Goal: Task Accomplishment & Management: Manage account settings

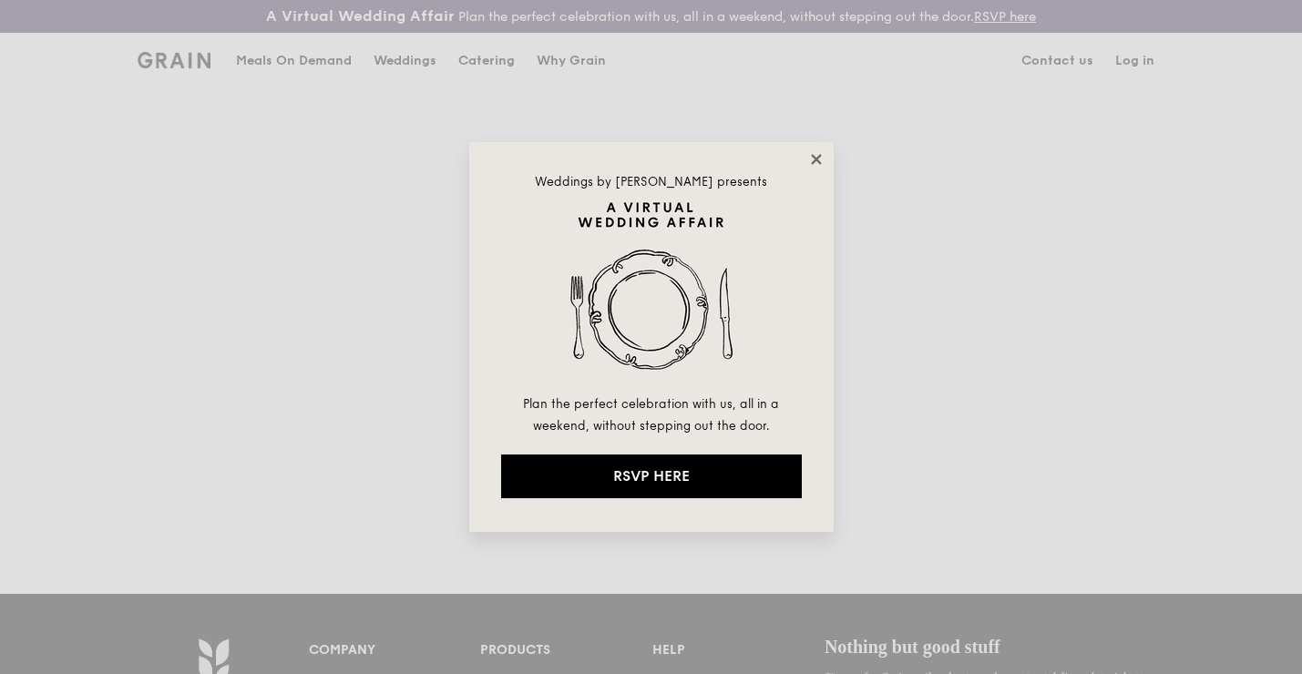
type input "[EMAIL_ADDRESS][DOMAIN_NAME]"
click at [818, 160] on icon at bounding box center [816, 159] width 10 height 10
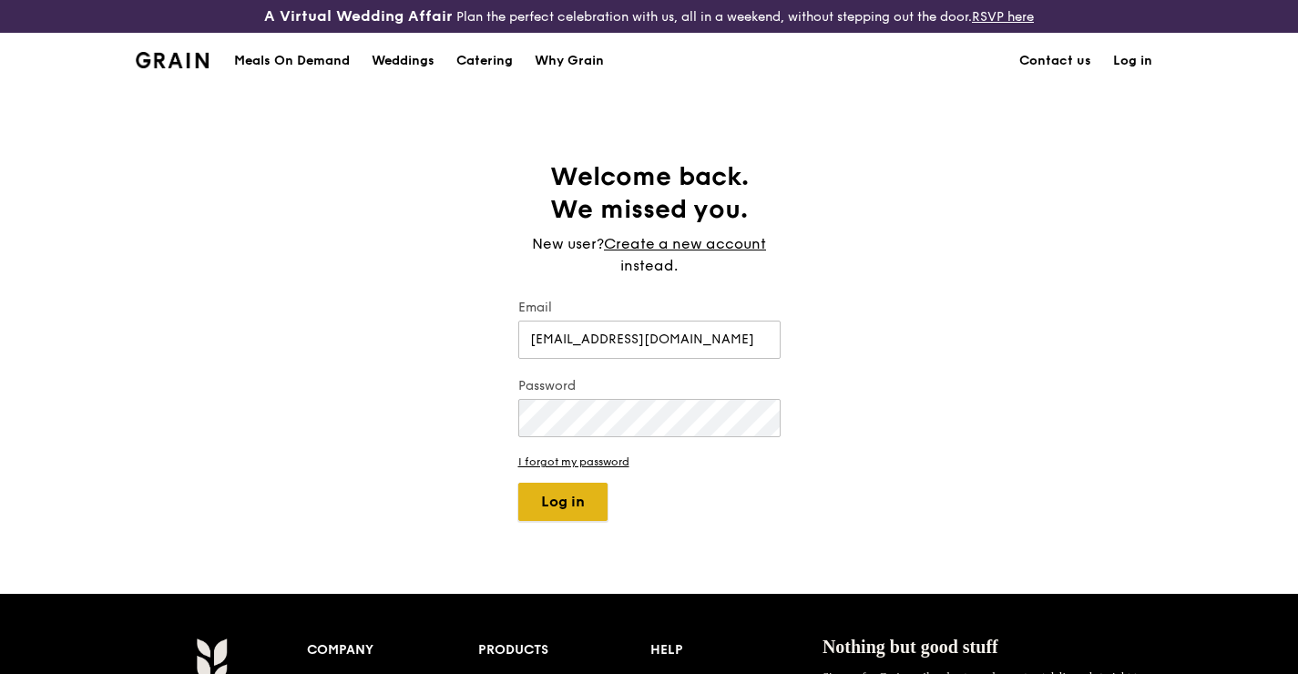
click at [553, 513] on button "Log in" at bounding box center [562, 502] width 89 height 38
select select "100"
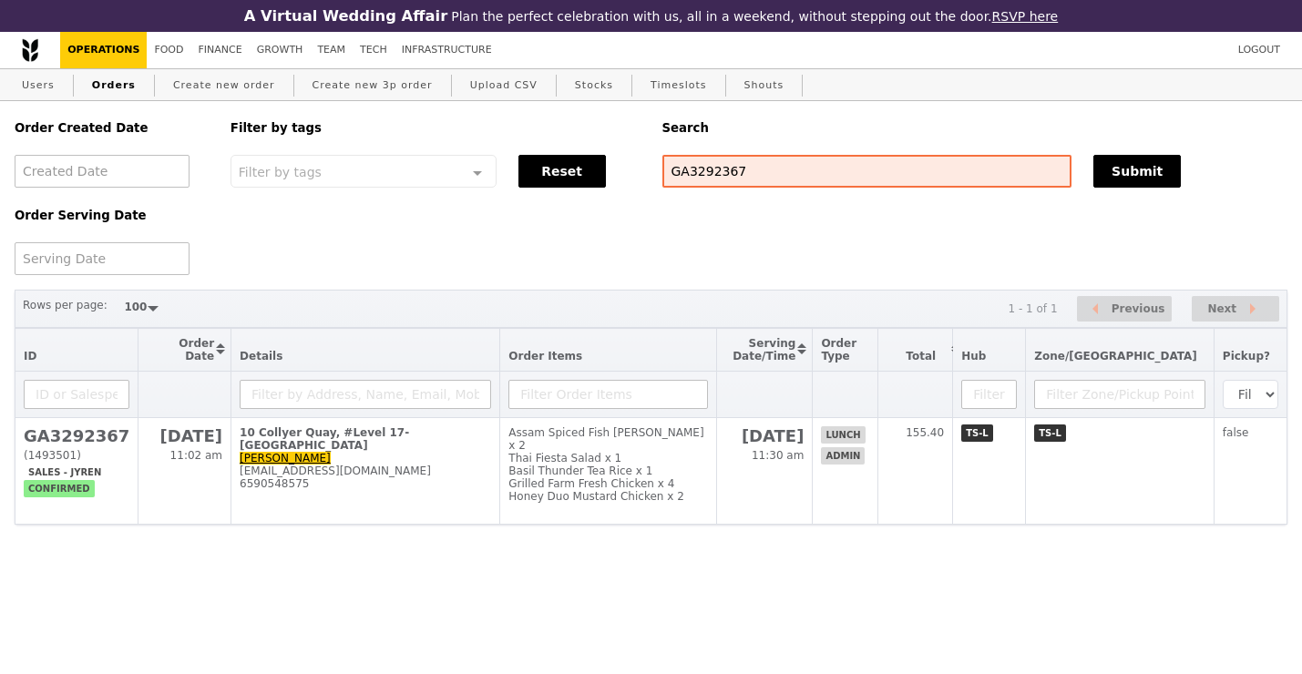
select select "100"
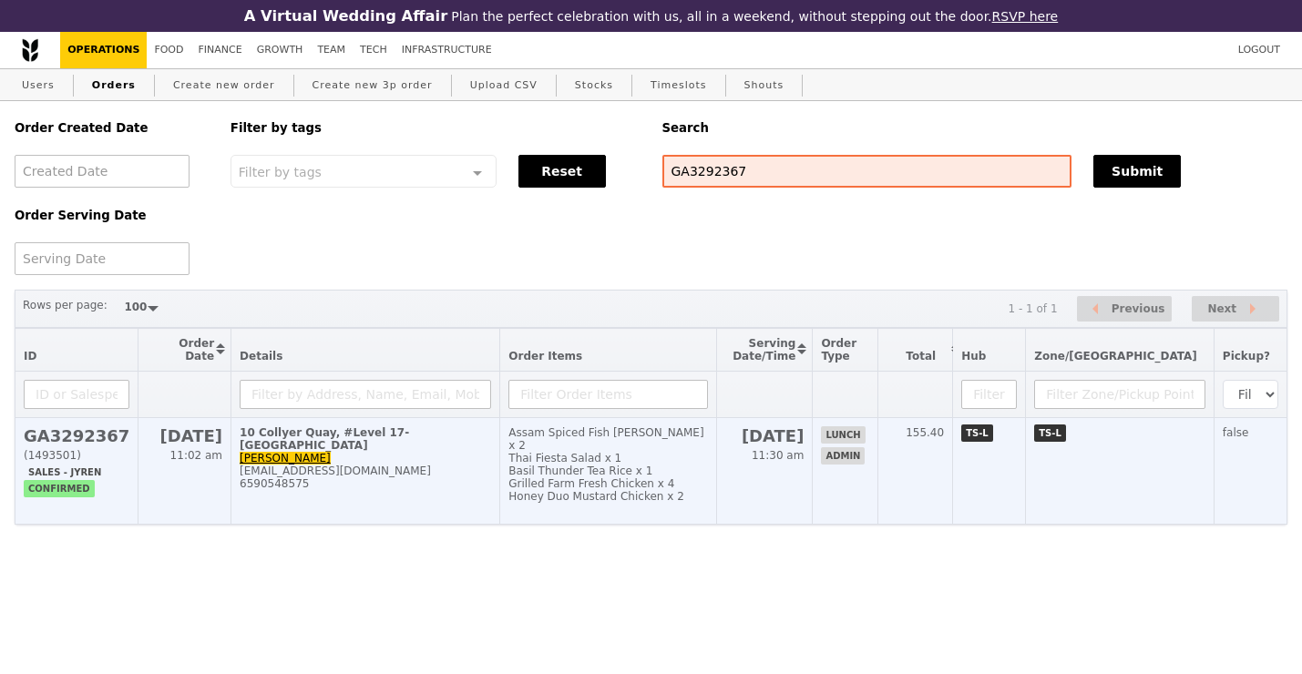
click at [457, 466] on div "[EMAIL_ADDRESS][DOMAIN_NAME]" at bounding box center [365, 471] width 251 height 13
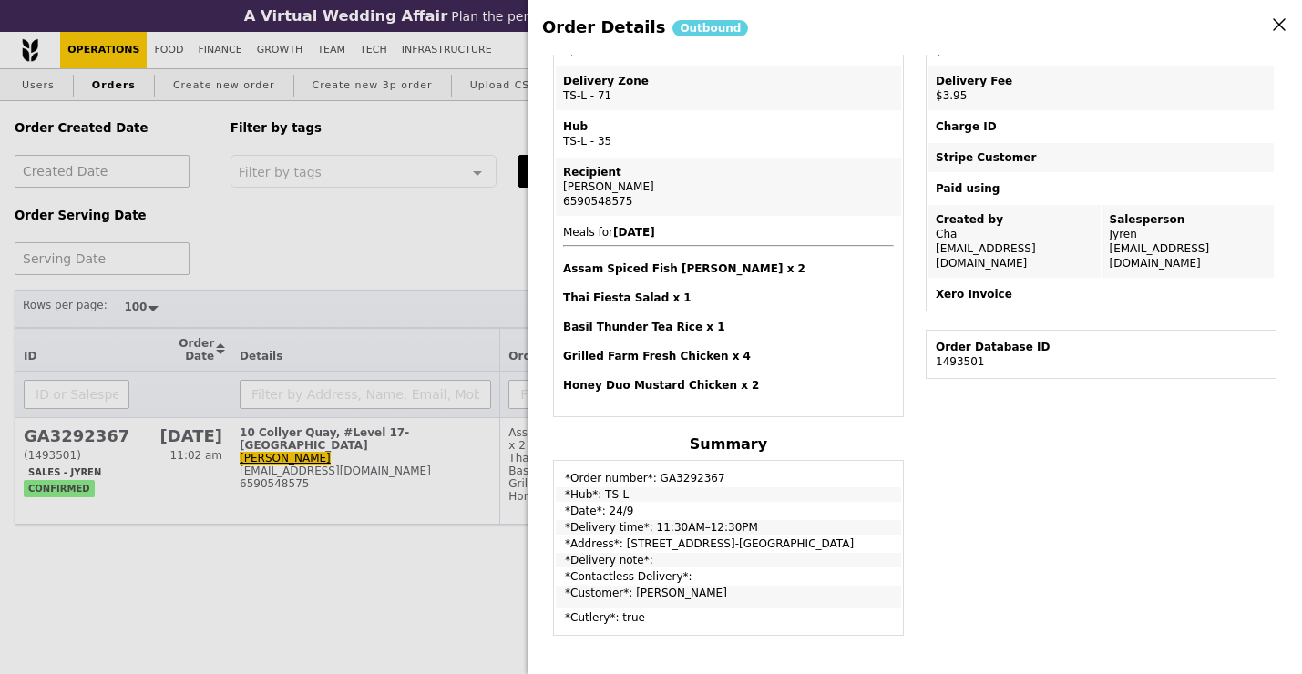
scroll to position [300, 0]
click at [426, 292] on div "Order Details Outbound Edit order Changelog Cancel Order ID GA3292367 – View re…" at bounding box center [651, 337] width 1302 height 674
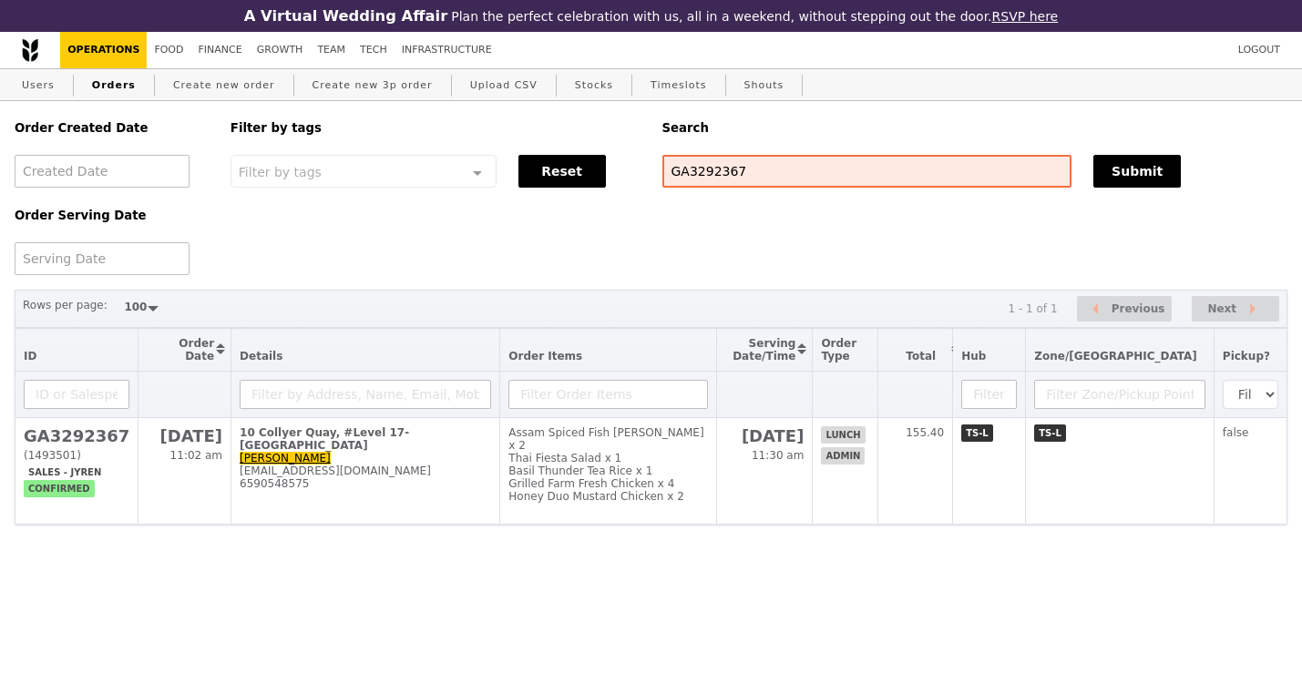
scroll to position [376, 0]
click at [221, 53] on link "Finance" at bounding box center [220, 50] width 58 height 36
select select "100"
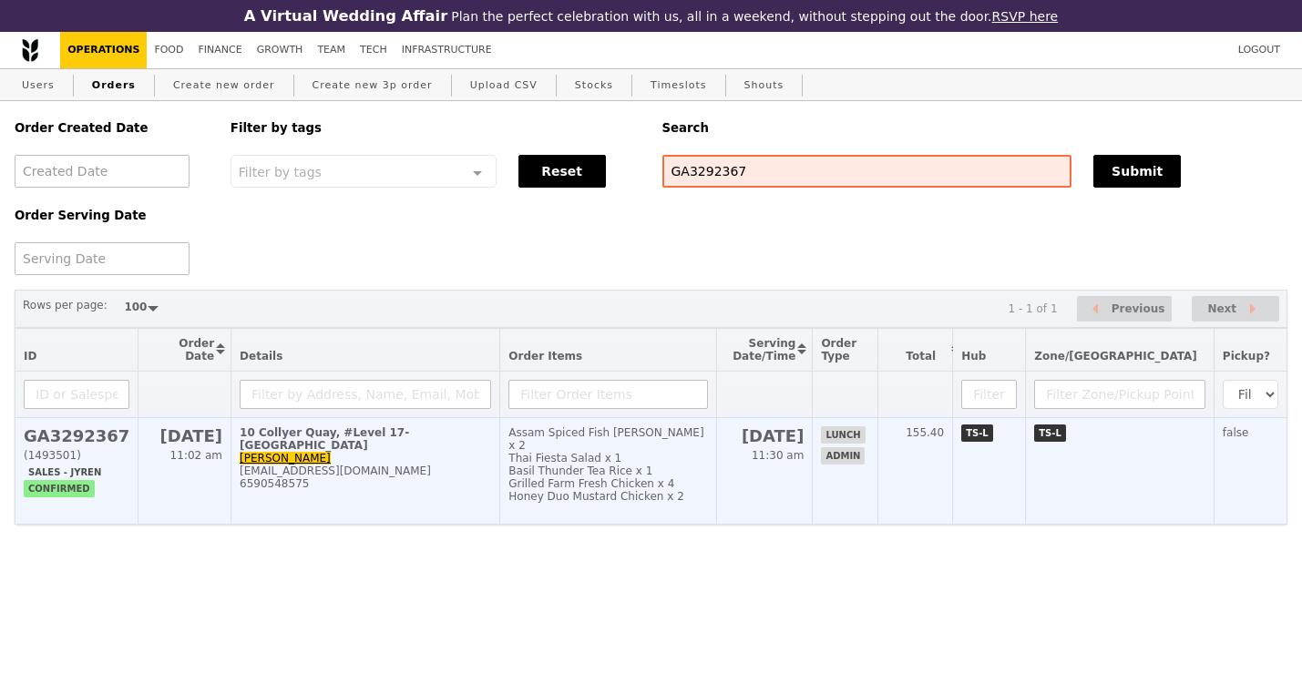
click at [73, 435] on h2 "GA3292367" at bounding box center [77, 435] width 106 height 19
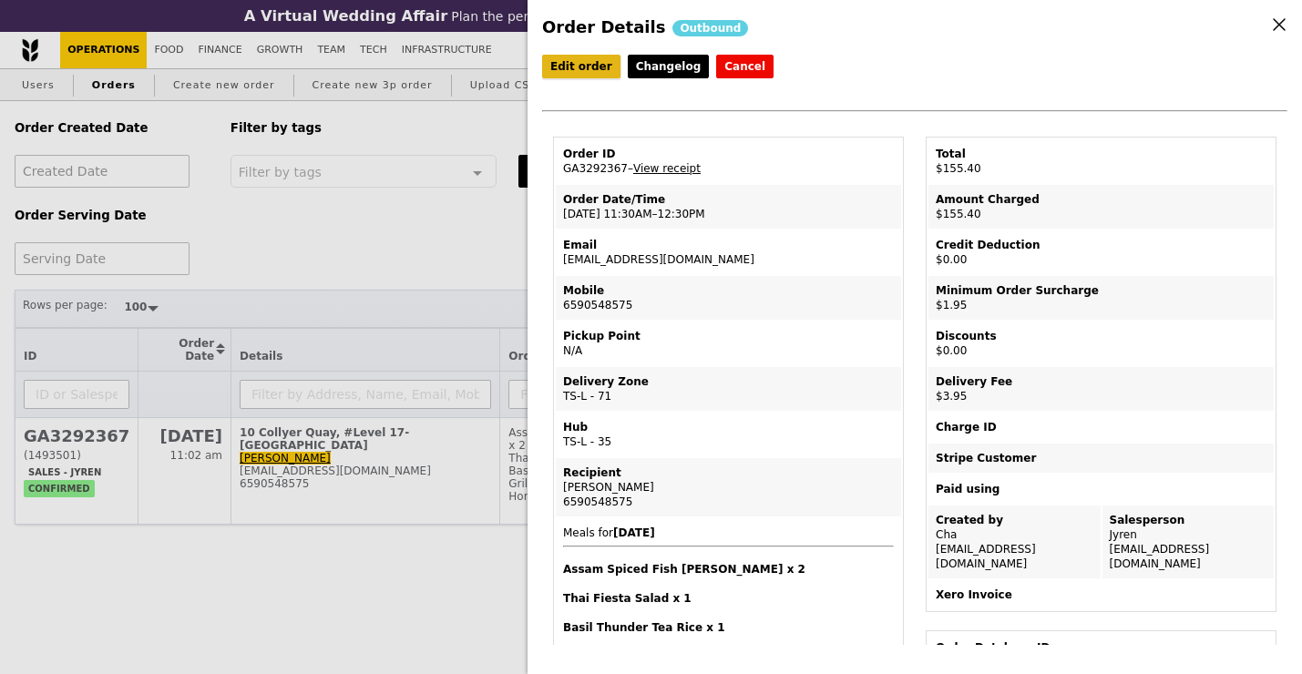
click at [562, 68] on link "Edit order" at bounding box center [581, 67] width 78 height 24
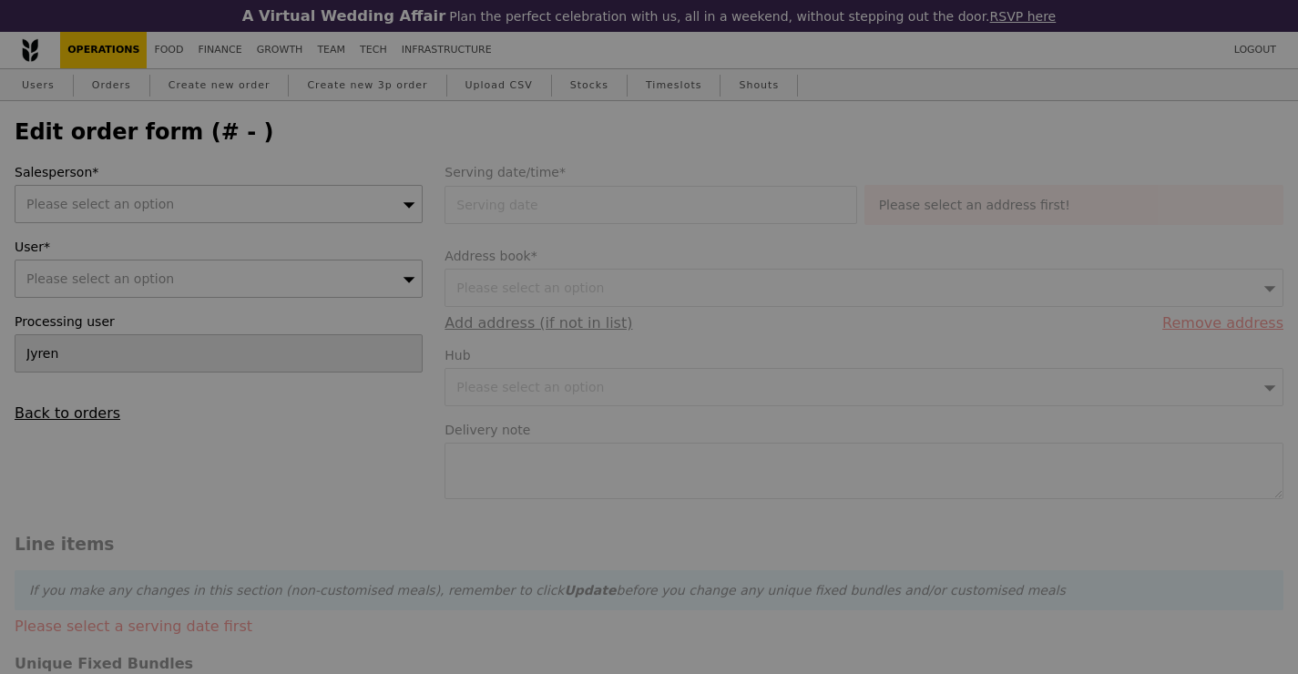
type input "Cha"
type input "[DATE]"
type input "149.50"
type input "1.79"
type input "1.95"
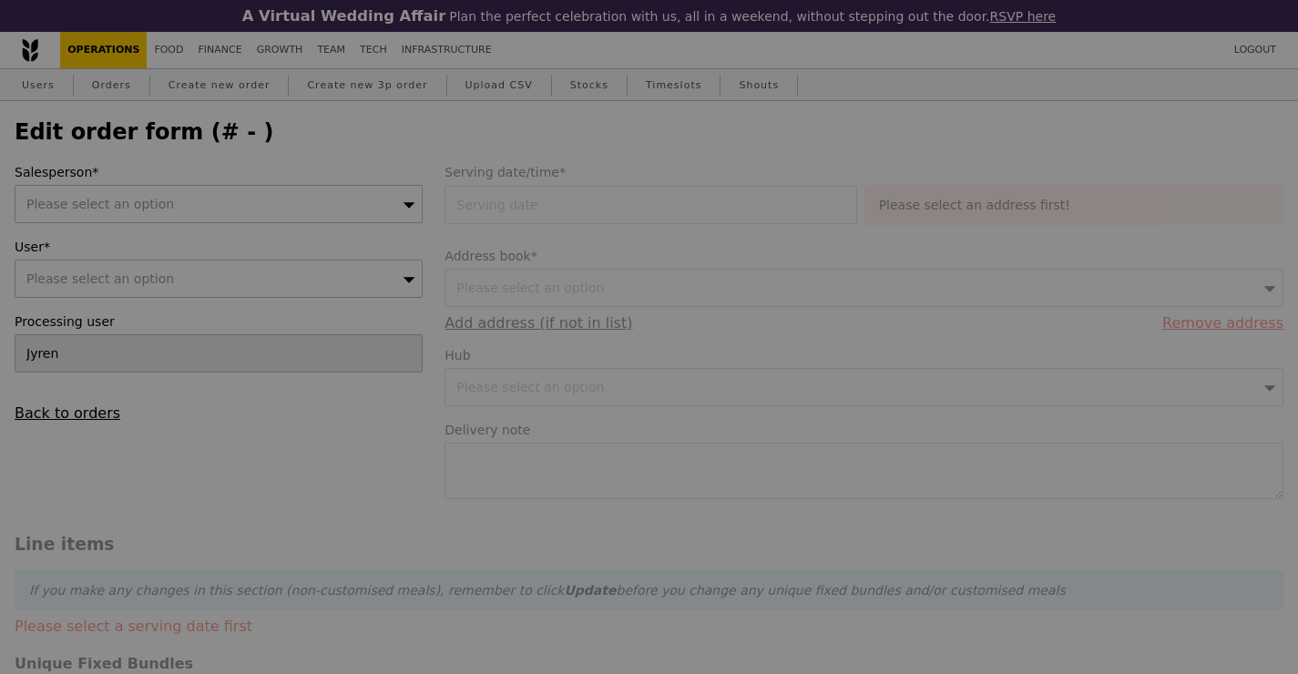
type input "3.62"
type input "3.95"
type input "155.40"
checkbox input "true"
type input "Loading..."
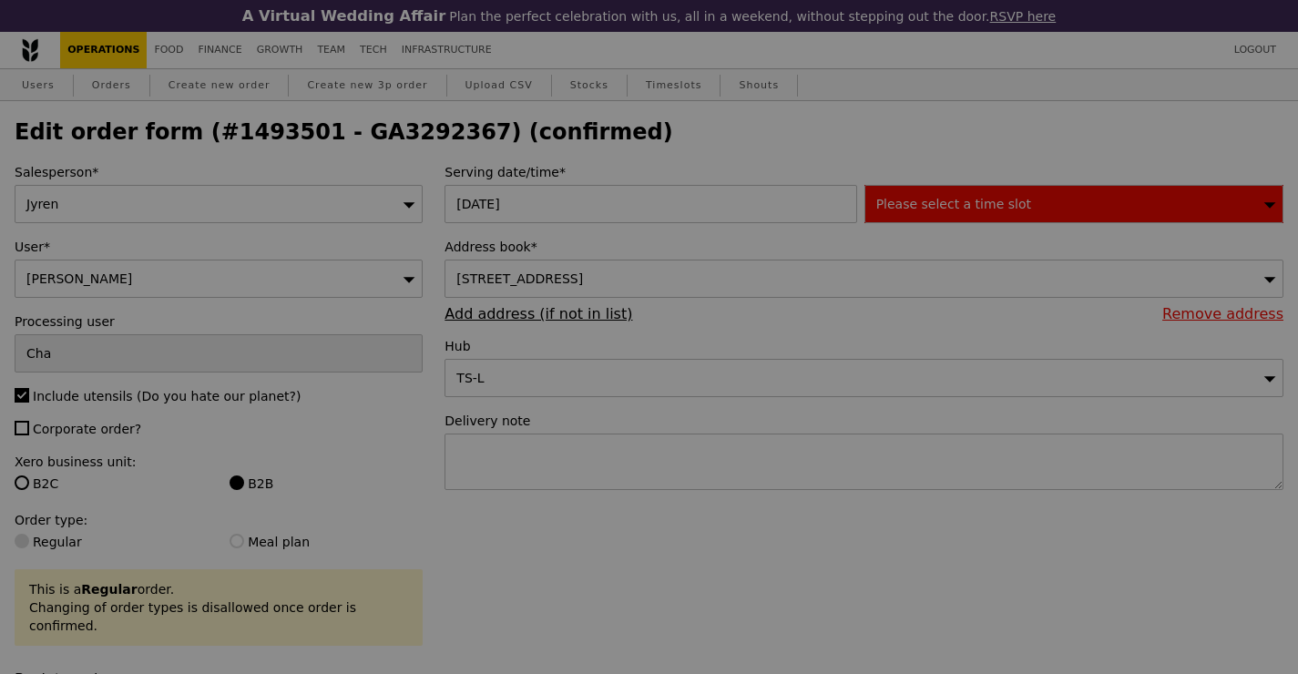
type input "454"
type input "4"
type input "1"
type input "-4"
type input "-2"
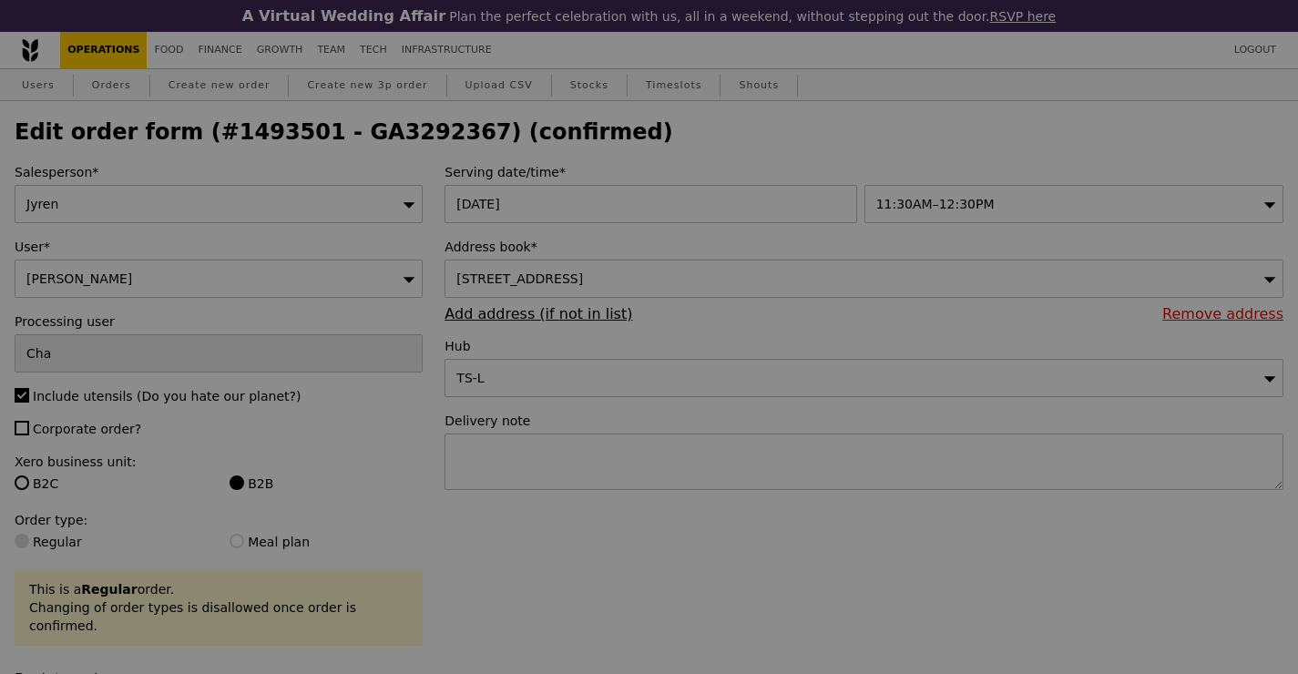
type input "Update"
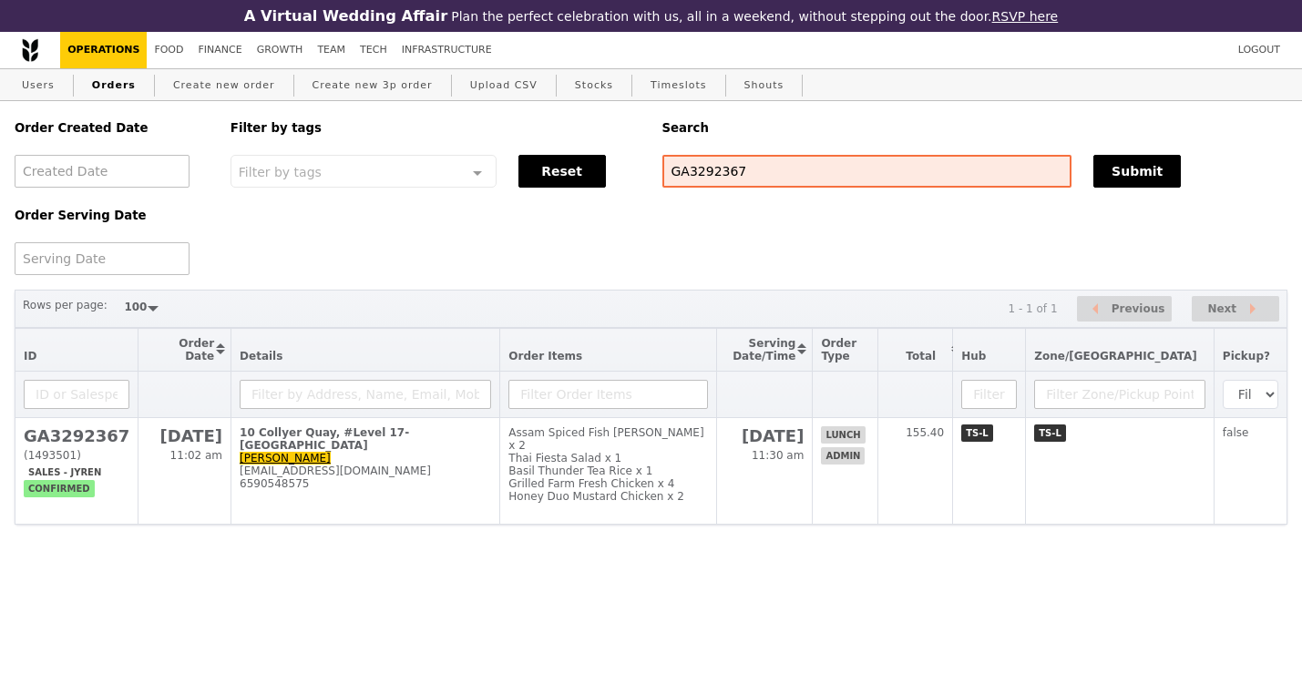
select select "100"
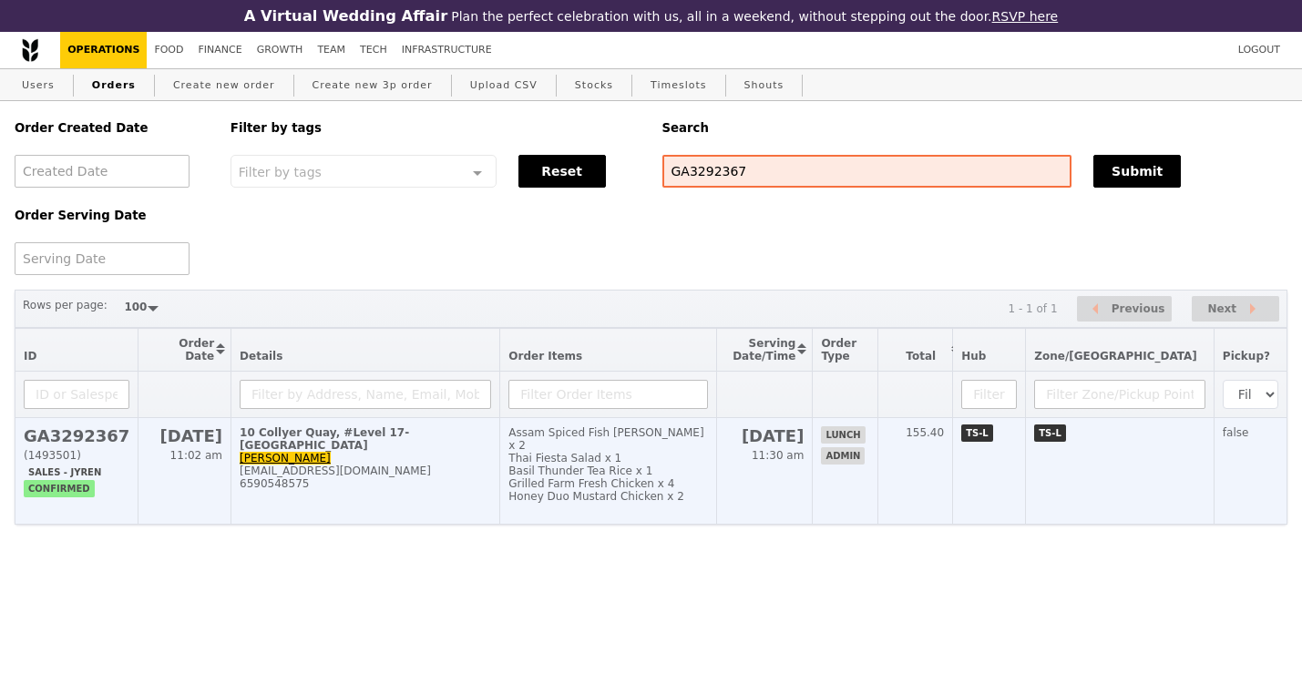
click at [147, 439] on h2 "[DATE]" at bounding box center [185, 435] width 76 height 19
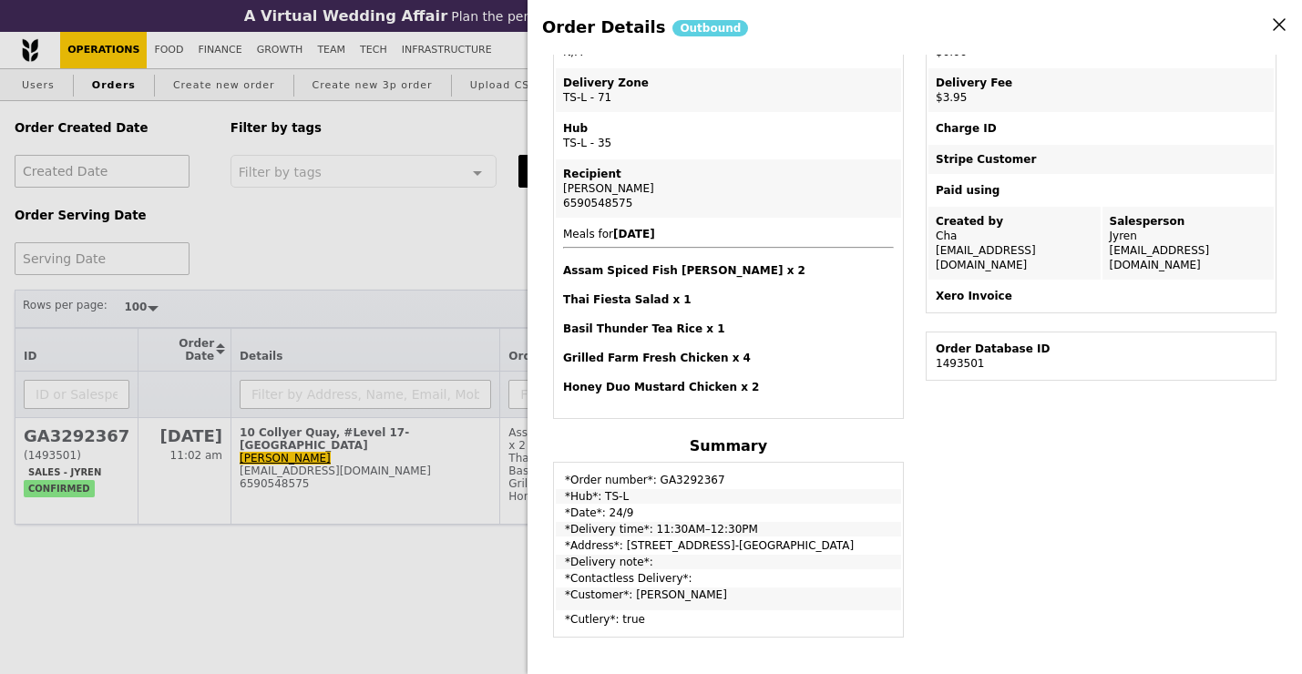
scroll to position [297, 0]
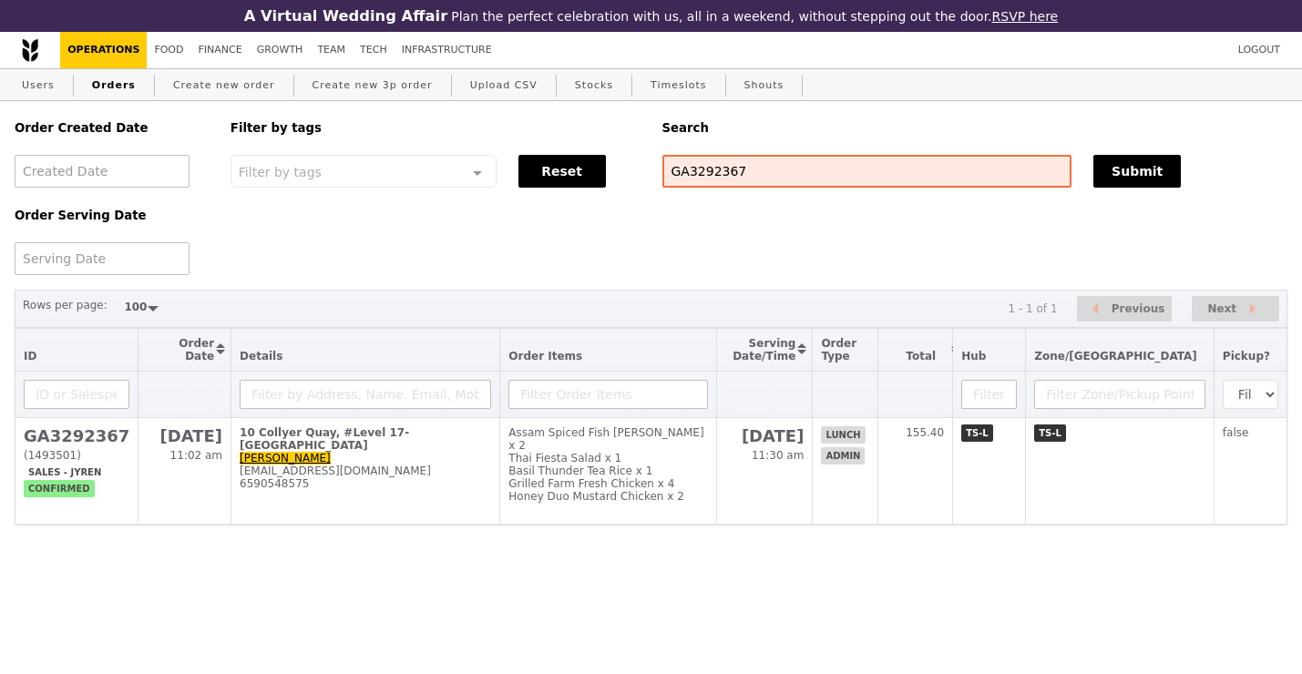
select select "100"
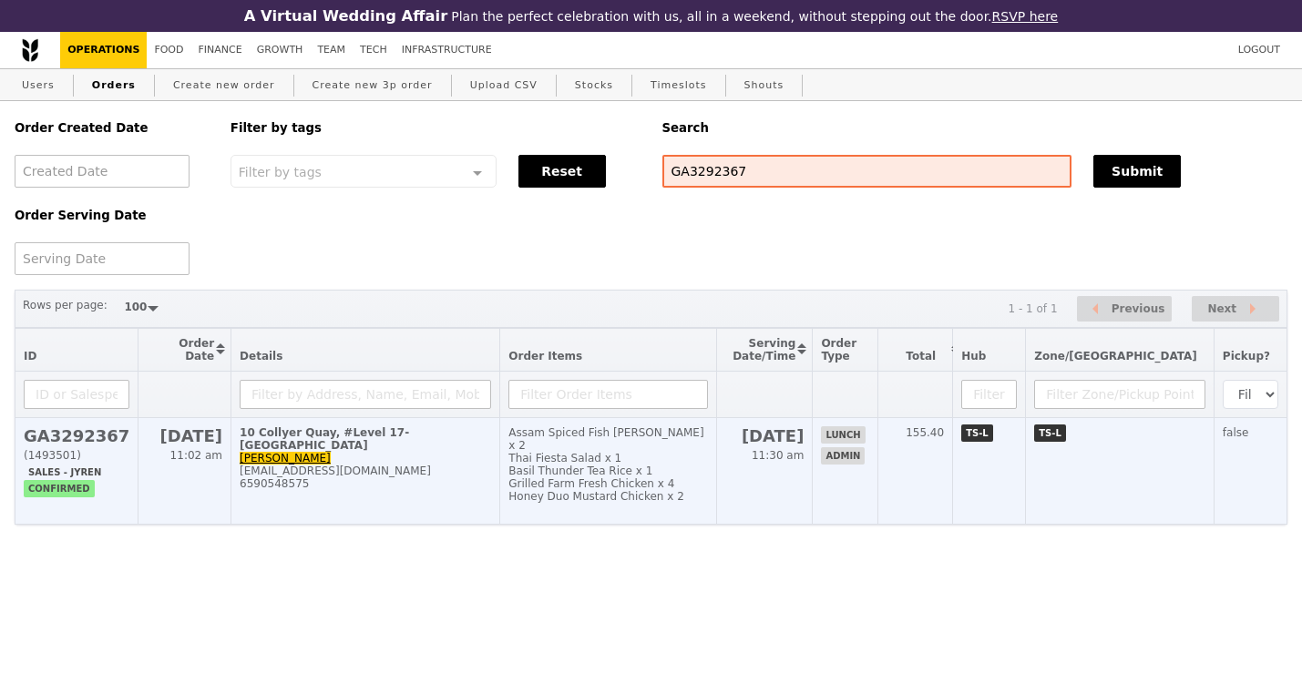
click at [400, 477] on div "6590548575" at bounding box center [365, 483] width 251 height 13
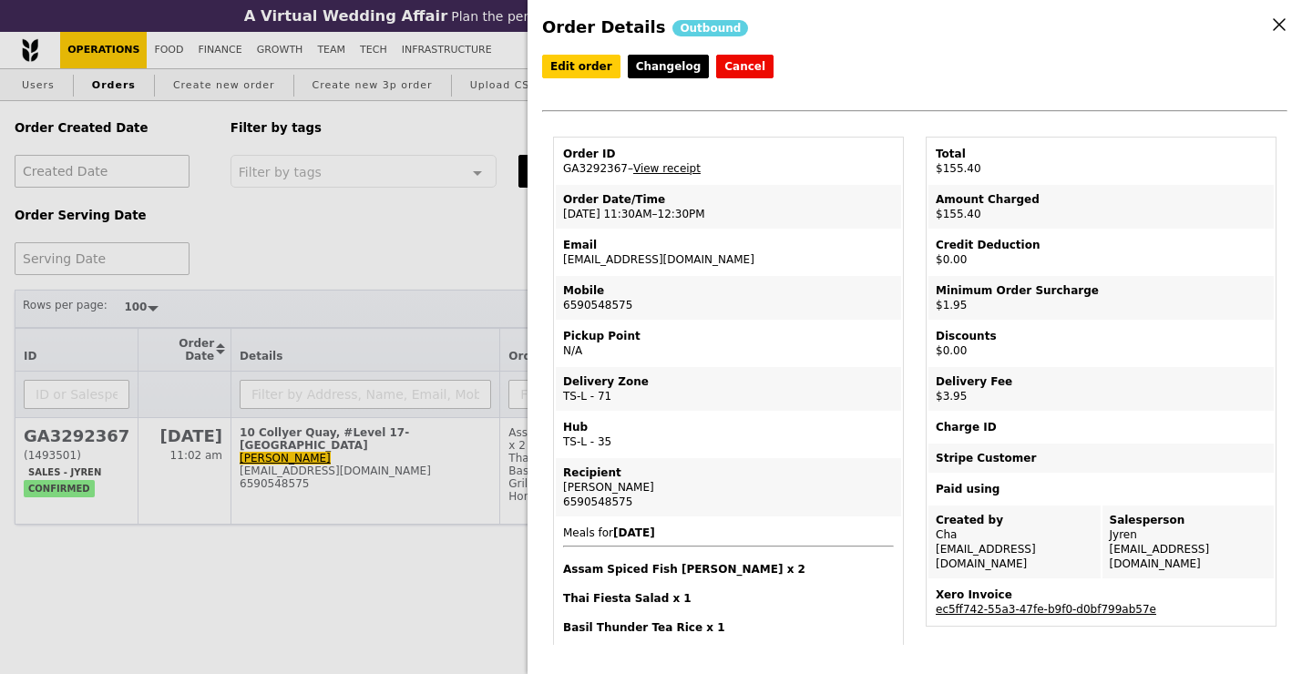
click at [1099, 603] on link "ec5ff742-55a3-47fe-b9f0-d0bf799ab57e" at bounding box center [1046, 609] width 220 height 13
